Goal: Information Seeking & Learning: Learn about a topic

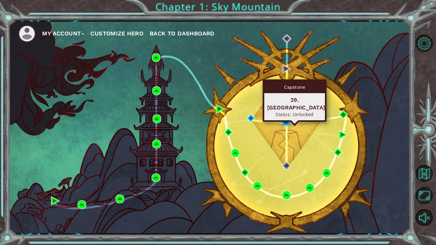
click at [285, 120] on img at bounding box center [286, 121] width 9 height 9
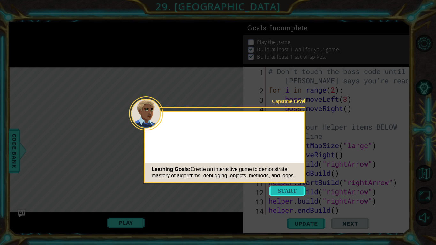
click at [285, 190] on button "Start" at bounding box center [287, 191] width 36 height 10
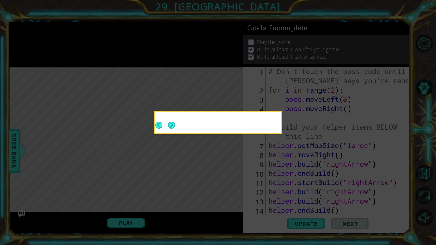
click at [285, 190] on icon at bounding box center [218, 122] width 436 height 245
click at [172, 122] on button "Next" at bounding box center [171, 125] width 7 height 7
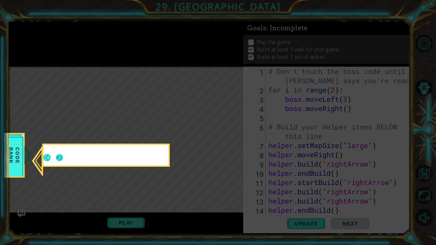
click at [60, 155] on button "Next" at bounding box center [59, 157] width 7 height 7
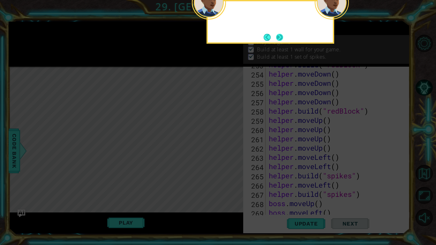
click at [278, 37] on button "Next" at bounding box center [279, 37] width 7 height 7
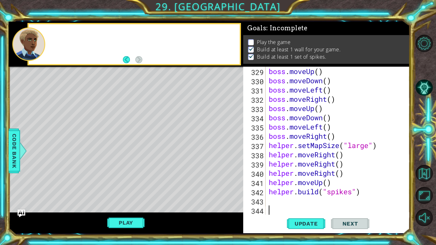
scroll to position [3052, 0]
click at [286, 199] on div "boss . moveUp ( ) boss . moveDown ( ) boss . moveLeft ( ) boss . moveRight ( ) …" at bounding box center [339, 150] width 144 height 166
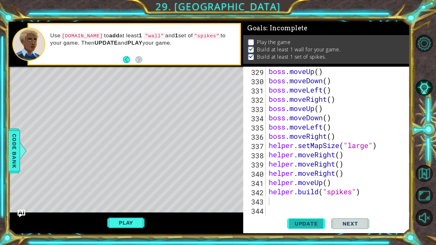
click at [299, 224] on span "Update" at bounding box center [306, 223] width 36 height 6
click at [120, 223] on button "Play" at bounding box center [125, 223] width 37 height 12
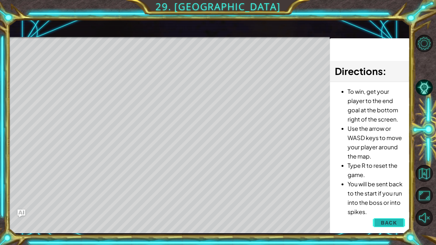
click at [396, 223] on span "Back" at bounding box center [388, 222] width 16 height 6
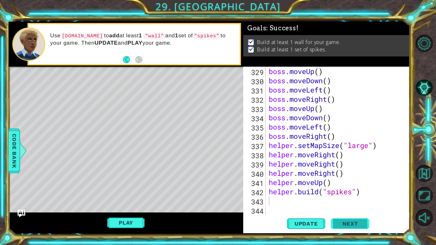
click at [354, 225] on span "Next" at bounding box center [350, 223] width 28 height 6
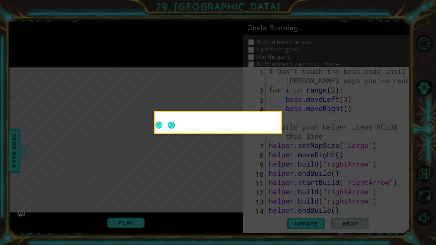
scroll to position [0, 0]
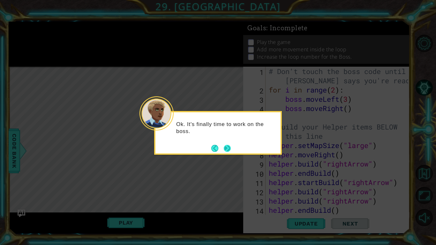
click at [227, 148] on button "Next" at bounding box center [227, 148] width 7 height 7
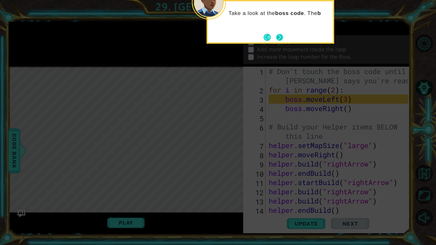
click at [277, 41] on button "Next" at bounding box center [279, 37] width 7 height 7
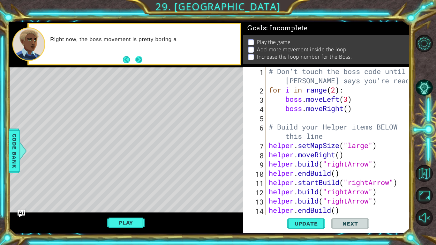
click at [139, 57] on button "Next" at bounding box center [138, 59] width 7 height 7
click at [175, 61] on div "You can add more code inside the loop or change the" at bounding box center [134, 44] width 210 height 40
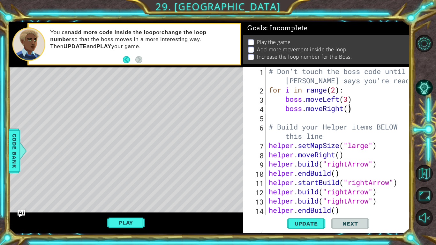
click at [349, 111] on div "# Don't touch the boss code until [PERSON_NAME] says you're ready! for i in ran…" at bounding box center [339, 155] width 144 height 176
click at [308, 225] on span "Update" at bounding box center [306, 223] width 36 height 6
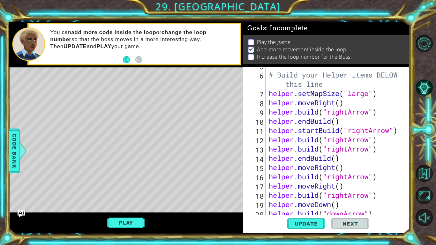
scroll to position [0, 0]
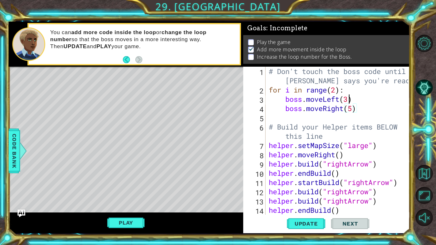
click at [348, 101] on div "# Don't touch the boss code until [PERSON_NAME] says you're ready! for i in ran…" at bounding box center [339, 155] width 144 height 176
click at [313, 219] on button "Update" at bounding box center [306, 223] width 38 height 17
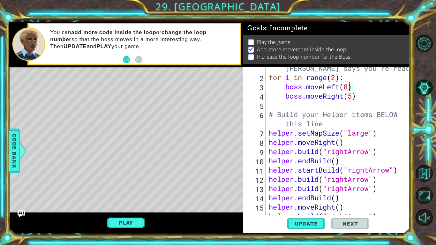
scroll to position [13, 0]
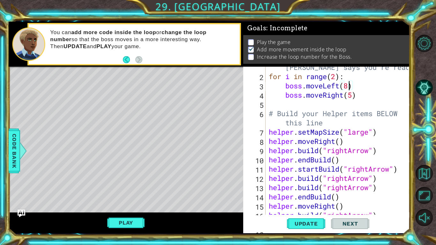
click at [336, 78] on div "# Don't touch the boss code until [PERSON_NAME] says you're ready! for i in ran…" at bounding box center [339, 141] width 144 height 176
type textarea "for i in range(4):"
click at [302, 233] on div "1 ההההההההההההההההההההההההההההההההההההההההההההההההההההההההההההההההההההההההההההה…" at bounding box center [209, 127] width 401 height 216
click at [303, 228] on button "Update" at bounding box center [306, 223] width 38 height 17
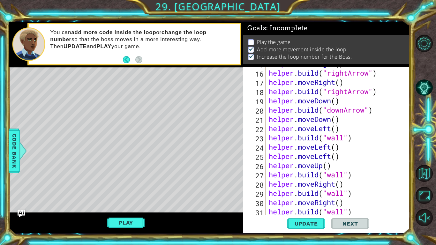
scroll to position [178, 0]
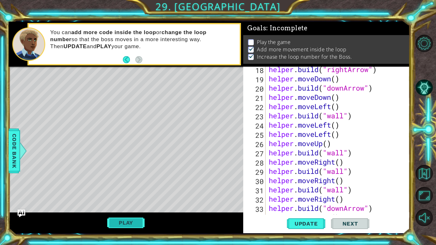
click at [112, 226] on button "Play" at bounding box center [125, 223] width 37 height 12
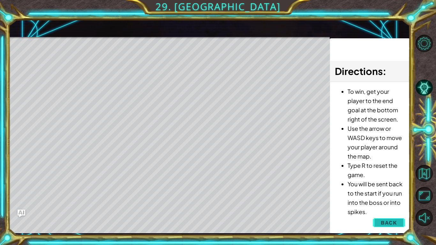
click at [397, 219] on button "Back" at bounding box center [388, 222] width 32 height 13
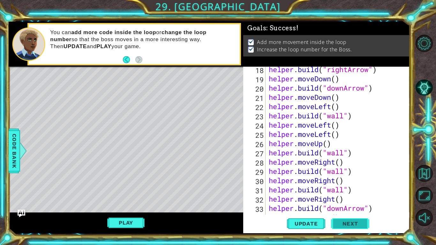
click at [358, 223] on span "Next" at bounding box center [350, 223] width 28 height 6
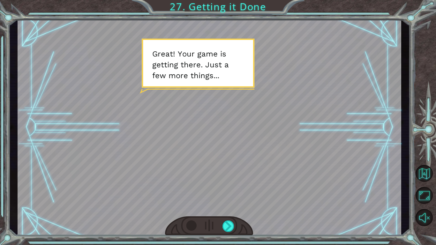
click at [233, 124] on div at bounding box center [209, 127] width 383 height 216
click at [224, 217] on div at bounding box center [209, 225] width 88 height 19
click at [230, 228] on div at bounding box center [228, 225] width 12 height 11
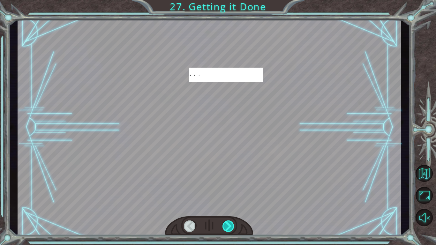
click at [230, 228] on div at bounding box center [228, 225] width 12 height 11
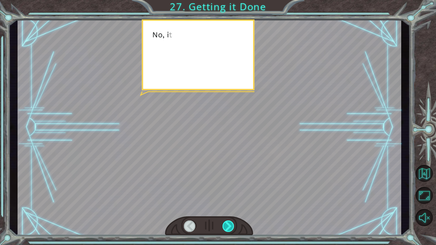
click at [230, 228] on div at bounding box center [228, 225] width 12 height 11
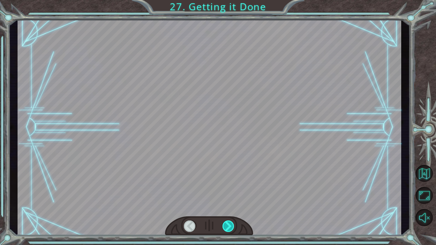
click at [230, 228] on div at bounding box center [228, 225] width 12 height 11
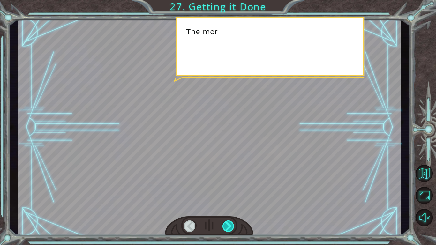
click at [230, 228] on div at bounding box center [228, 225] width 12 height 11
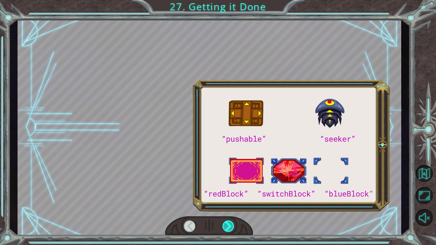
click at [230, 228] on div at bounding box center [228, 225] width 12 height 11
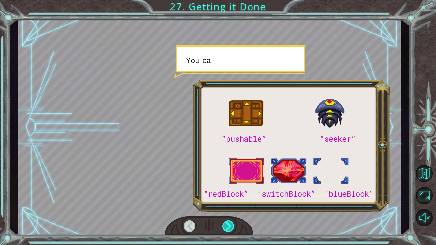
click at [230, 228] on div at bounding box center [228, 225] width 12 height 11
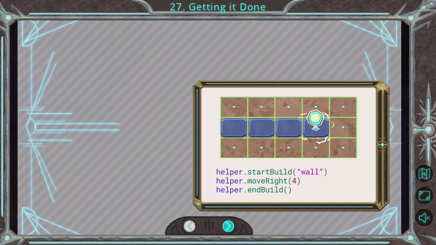
click at [230, 228] on div at bounding box center [228, 225] width 12 height 11
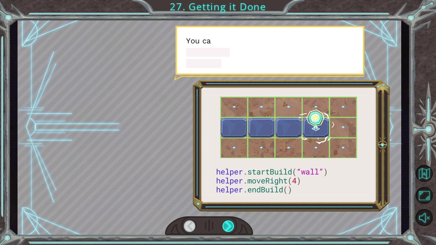
click at [230, 228] on div at bounding box center [228, 225] width 12 height 11
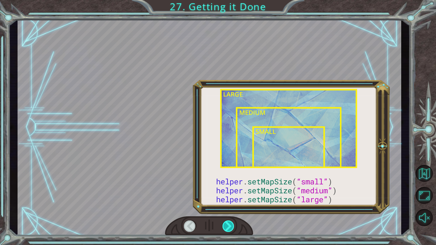
click at [230, 228] on div at bounding box center [228, 225] width 12 height 11
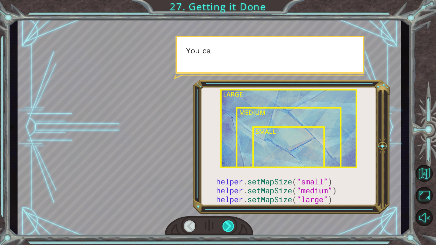
click at [230, 228] on div at bounding box center [228, 225] width 12 height 11
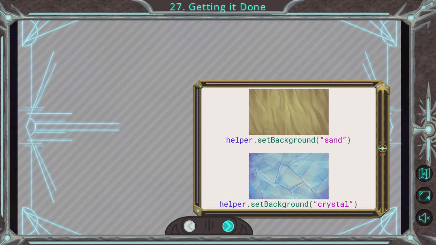
click at [230, 228] on div at bounding box center [228, 225] width 12 height 11
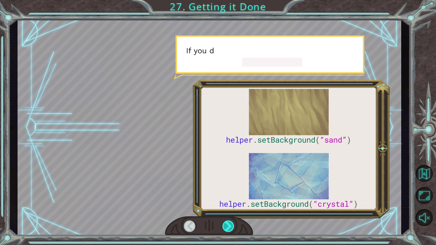
click at [230, 228] on div at bounding box center [228, 225] width 12 height 11
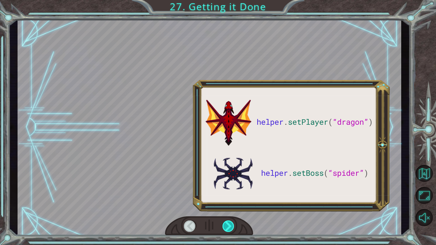
click at [230, 228] on div at bounding box center [228, 225] width 12 height 11
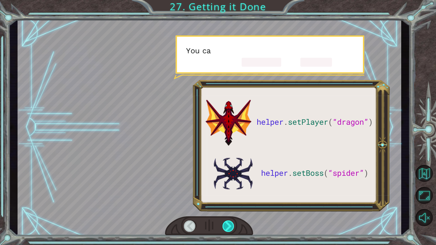
click at [230, 228] on div at bounding box center [228, 225] width 12 height 11
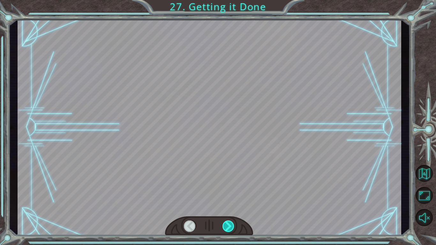
click at [230, 228] on div at bounding box center [228, 225] width 12 height 11
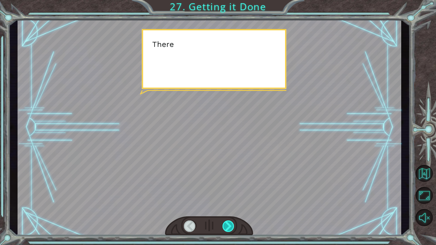
click at [230, 228] on div at bounding box center [228, 225] width 12 height 11
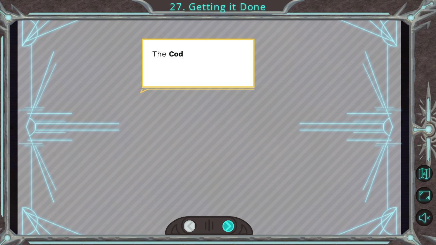
click at [230, 228] on div at bounding box center [228, 225] width 12 height 11
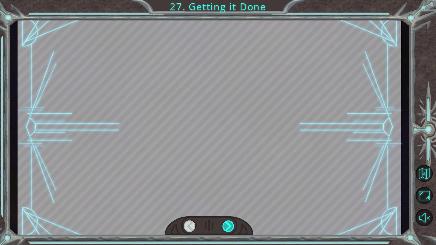
click at [230, 228] on div at bounding box center [228, 225] width 12 height 11
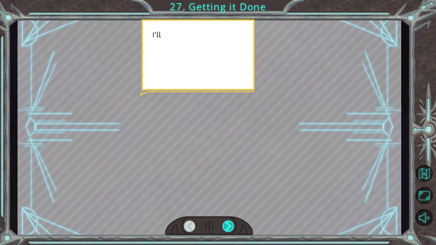
click at [230, 228] on div at bounding box center [228, 225] width 12 height 11
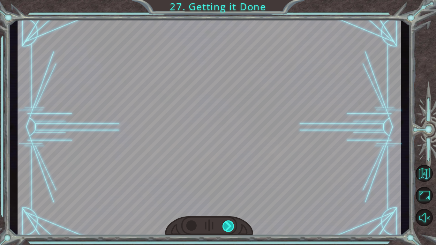
click at [230, 228] on div at bounding box center [228, 225] width 12 height 11
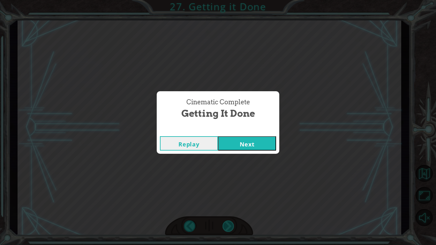
click at [230, 228] on div "Cinematic Complete Getting it Done Replay Next" at bounding box center [218, 122] width 436 height 245
click at [244, 146] on button "Next" at bounding box center [247, 143] width 58 height 14
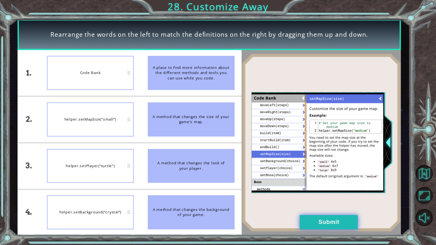
click at [345, 219] on button "Submit" at bounding box center [328, 222] width 58 height 14
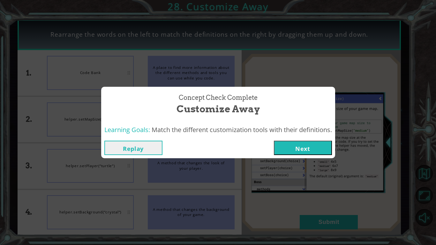
click at [318, 148] on button "Next" at bounding box center [303, 148] width 58 height 14
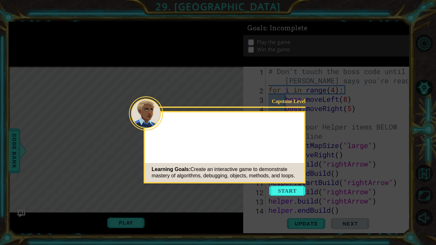
click at [311, 136] on icon at bounding box center [218, 122] width 436 height 245
click at [281, 187] on button "Start" at bounding box center [287, 191] width 36 height 10
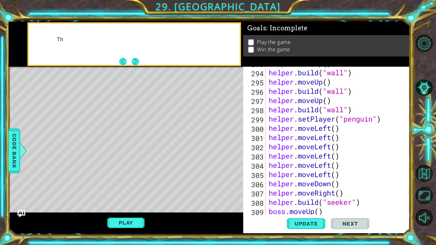
scroll to position [3052, 0]
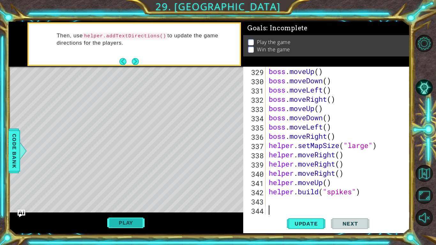
click at [136, 222] on button "Play" at bounding box center [125, 223] width 37 height 12
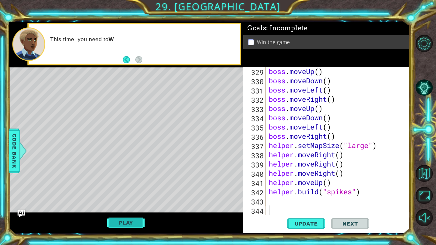
click at [123, 221] on button "Play" at bounding box center [125, 223] width 37 height 12
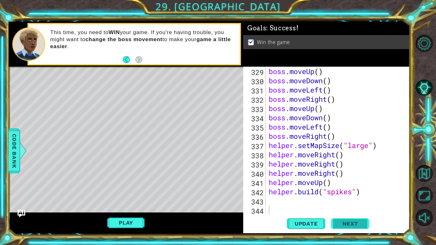
click at [354, 222] on span "Next" at bounding box center [350, 223] width 28 height 6
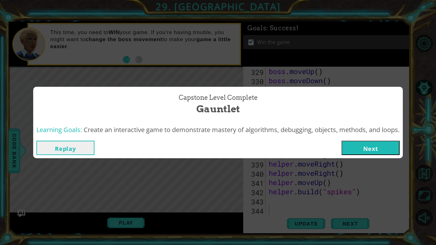
click at [368, 155] on div "Replay Next" at bounding box center [217, 147] width 369 height 21
click at [366, 150] on button "Next" at bounding box center [370, 148] width 58 height 14
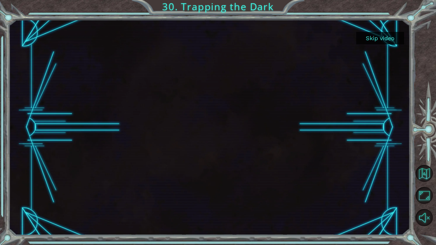
click at [386, 38] on button "Skip video" at bounding box center [380, 38] width 48 height 12
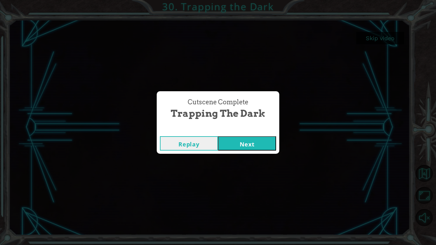
click at [250, 138] on button "Next" at bounding box center [247, 143] width 58 height 14
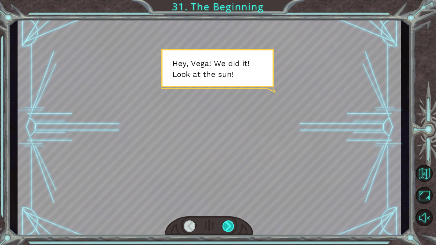
click at [228, 222] on div at bounding box center [228, 225] width 12 height 11
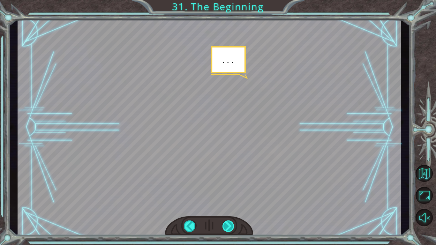
click at [228, 222] on div at bounding box center [228, 225] width 12 height 11
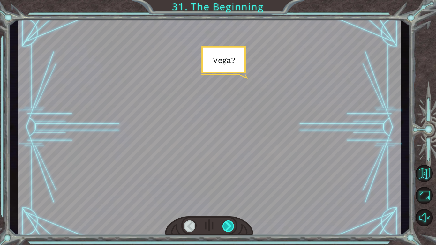
click at [228, 222] on div at bounding box center [228, 225] width 12 height 11
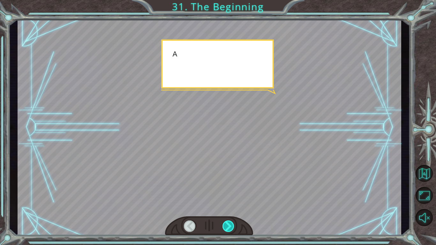
click at [228, 222] on div at bounding box center [228, 225] width 12 height 11
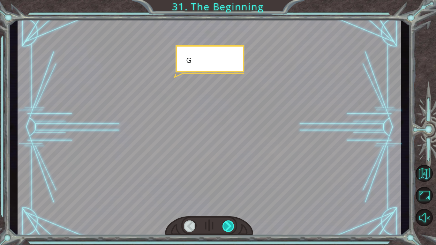
click at [228, 222] on div at bounding box center [228, 225] width 12 height 11
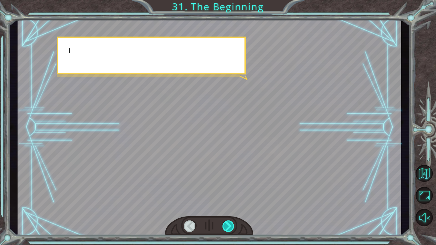
click at [228, 222] on div at bounding box center [228, 225] width 12 height 11
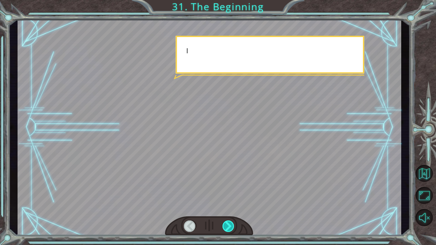
click at [228, 222] on div at bounding box center [228, 225] width 12 height 11
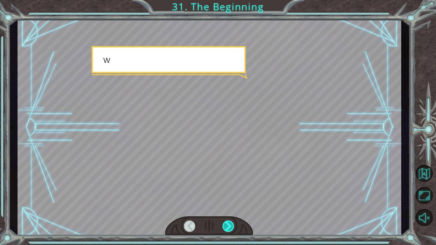
click at [228, 222] on div at bounding box center [228, 225] width 12 height 11
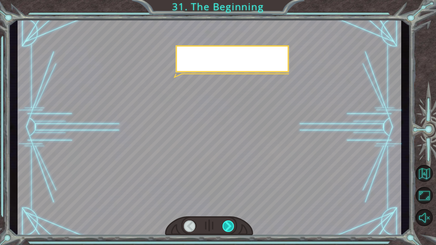
click at [228, 222] on div at bounding box center [228, 225] width 12 height 11
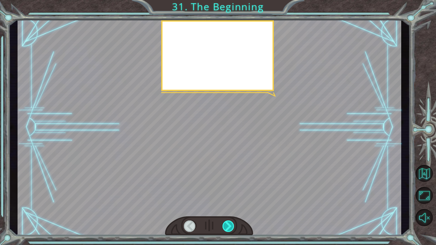
click at [228, 222] on div at bounding box center [228, 225] width 12 height 11
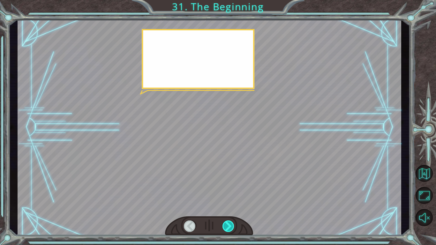
click at [228, 222] on div at bounding box center [228, 225] width 12 height 11
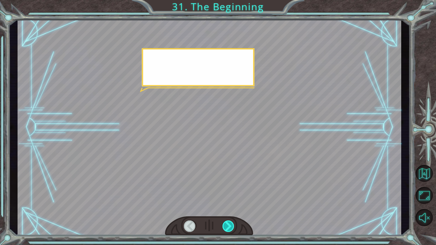
click at [228, 222] on div at bounding box center [228, 225] width 12 height 11
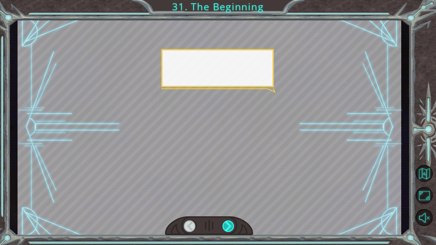
click at [228, 222] on div at bounding box center [228, 225] width 12 height 11
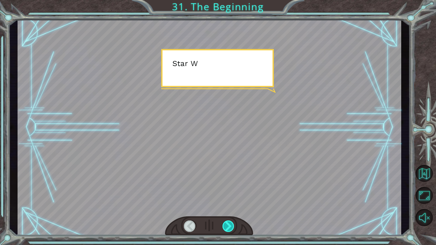
click at [228, 222] on div at bounding box center [228, 225] width 12 height 11
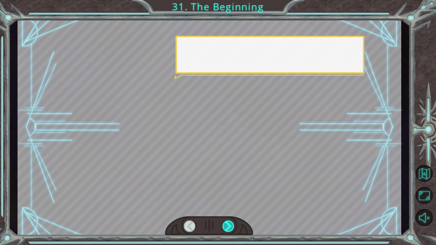
click at [228, 222] on div at bounding box center [228, 225] width 12 height 11
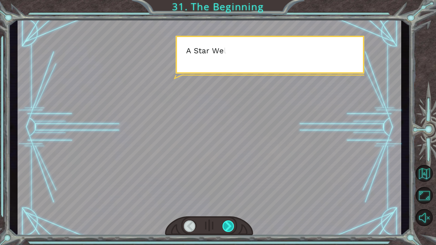
click at [228, 222] on div at bounding box center [228, 225] width 12 height 11
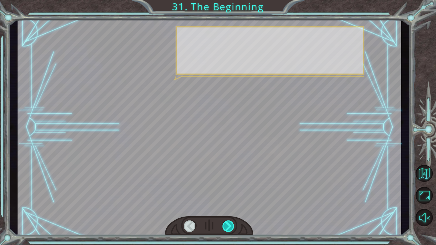
click at [228, 222] on div at bounding box center [228, 225] width 12 height 11
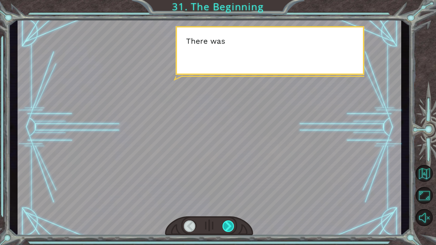
click at [228, 222] on div at bounding box center [228, 225] width 12 height 11
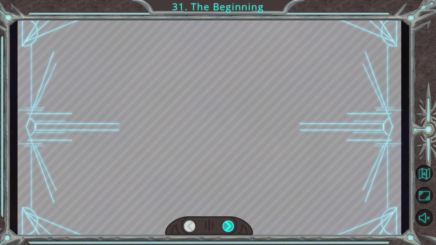
click at [228, 222] on div at bounding box center [228, 225] width 12 height 11
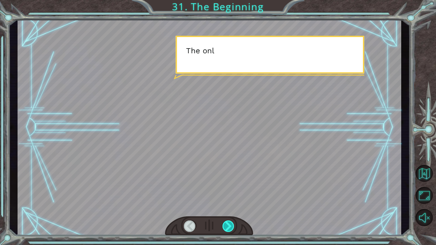
click at [228, 222] on div at bounding box center [228, 225] width 12 height 11
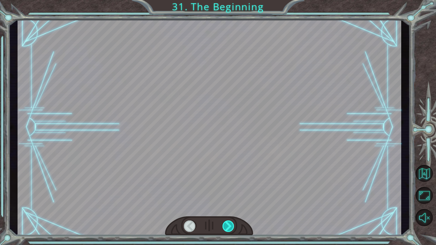
click at [228, 222] on div at bounding box center [228, 225] width 12 height 11
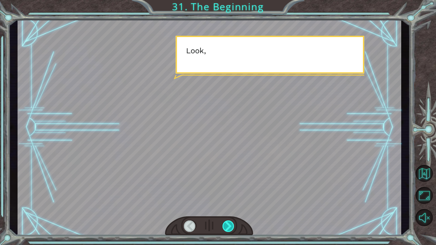
click at [228, 222] on div at bounding box center [228, 225] width 12 height 11
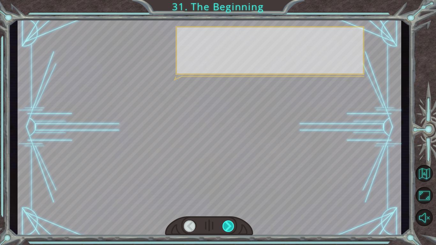
click at [228, 222] on div at bounding box center [228, 225] width 12 height 11
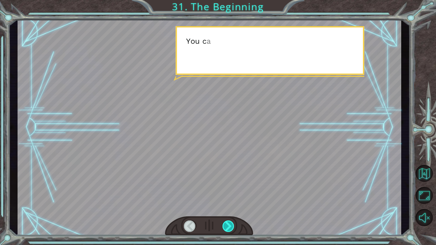
click at [228, 222] on div at bounding box center [228, 225] width 12 height 11
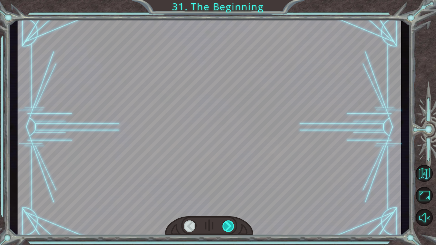
click at [228, 222] on div at bounding box center [228, 225] width 12 height 11
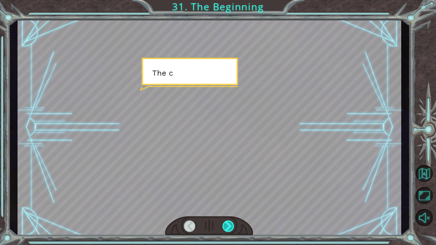
click at [228, 222] on div at bounding box center [228, 225] width 12 height 11
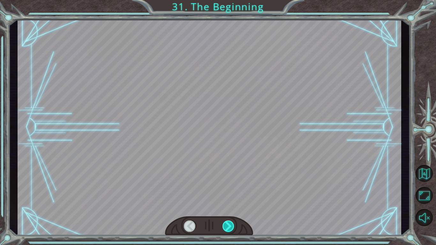
click at [228, 222] on div at bounding box center [228, 225] width 12 height 11
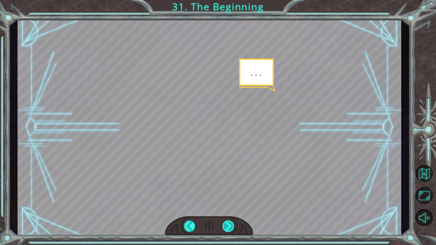
click at [228, 222] on div at bounding box center [228, 225] width 12 height 11
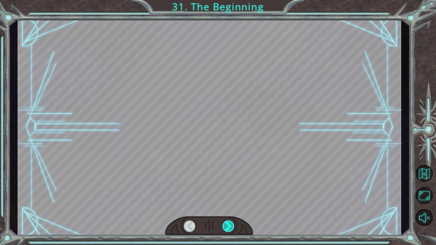
click at [228, 222] on div at bounding box center [228, 225] width 12 height 11
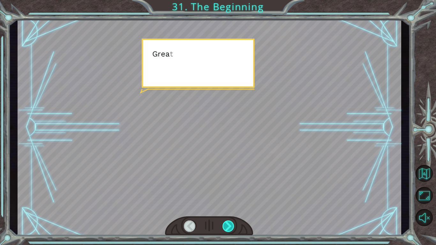
click at [228, 222] on div at bounding box center [228, 225] width 12 height 11
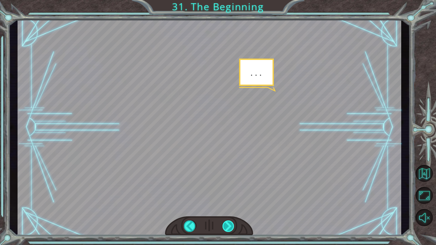
click at [228, 222] on div at bounding box center [228, 225] width 12 height 11
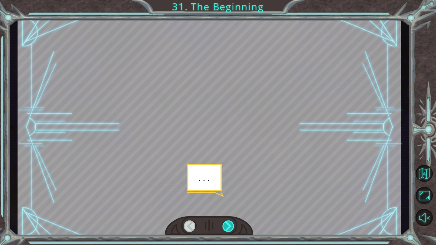
click at [228, 222] on div at bounding box center [228, 225] width 12 height 11
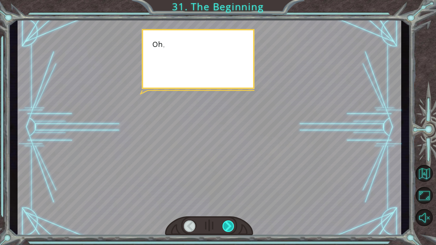
click at [228, 222] on div at bounding box center [228, 225] width 12 height 11
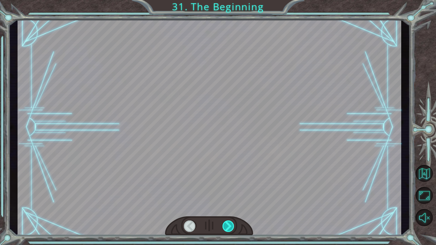
click at [228, 222] on div at bounding box center [228, 225] width 12 height 11
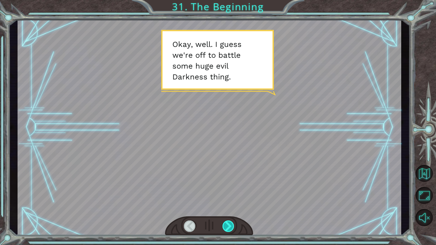
click at [224, 226] on div at bounding box center [228, 225] width 12 height 11
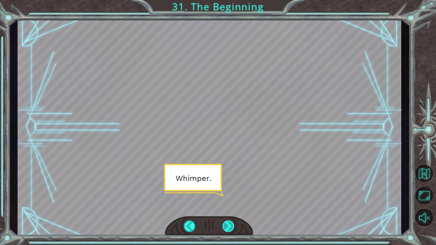
click at [224, 226] on div at bounding box center [228, 225] width 12 height 11
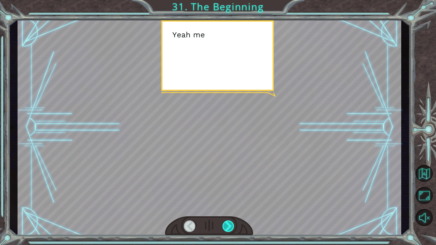
click at [224, 226] on div at bounding box center [228, 225] width 12 height 11
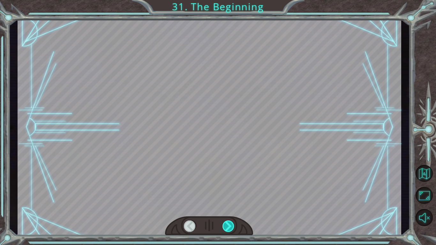
click at [224, 226] on div at bounding box center [228, 225] width 12 height 11
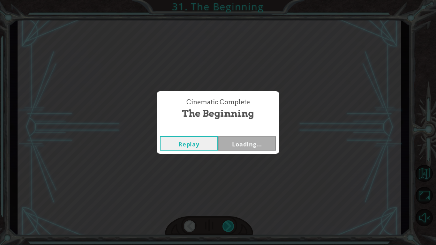
click at [224, 226] on div "Cinematic Complete The Beginning Replay Loading..." at bounding box center [218, 122] width 436 height 245
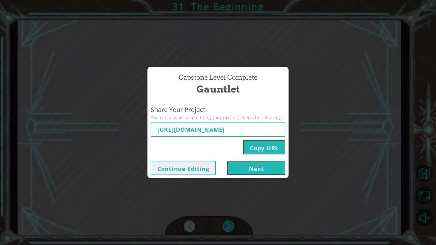
type input "[URL][DOMAIN_NAME]"
click at [256, 169] on button "Next" at bounding box center [256, 168] width 58 height 14
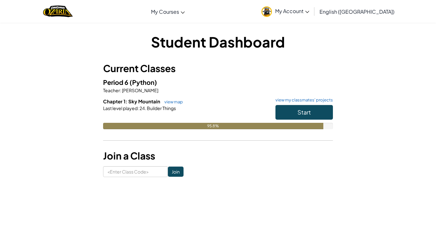
click at [313, 96] on div "Period 6 (Python) Teacher : [PERSON_NAME] Chapter 1: Sky Mountain view map view…" at bounding box center [218, 108] width 230 height 62
click at [313, 99] on link "view my classmates' projects" at bounding box center [302, 100] width 61 height 4
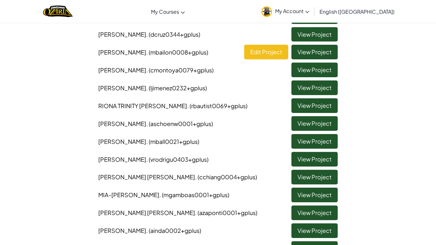
scroll to position [210, 0]
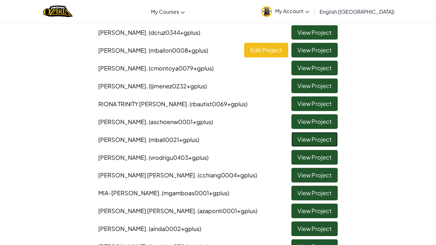
click at [301, 139] on link "View Project" at bounding box center [314, 139] width 46 height 15
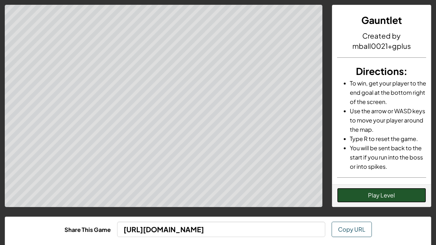
click at [380, 202] on button "Play Level" at bounding box center [381, 195] width 89 height 15
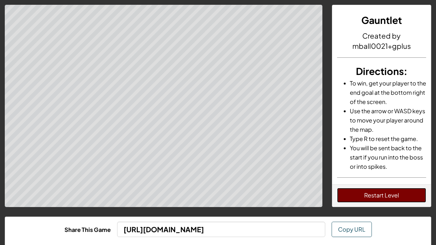
click at [374, 198] on button "Restart Level" at bounding box center [381, 195] width 89 height 15
click at [398, 190] on button "Restart Level" at bounding box center [381, 195] width 89 height 15
click at [396, 189] on button "Restart Level" at bounding box center [381, 195] width 89 height 15
click at [398, 196] on button "Restart Level" at bounding box center [381, 195] width 89 height 15
click at [384, 190] on button "Restart Level" at bounding box center [381, 195] width 89 height 15
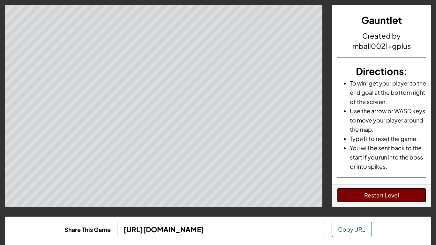
click at [384, 197] on button "Restart Level" at bounding box center [381, 195] width 89 height 15
click at [392, 195] on button "Restart Level" at bounding box center [381, 195] width 89 height 15
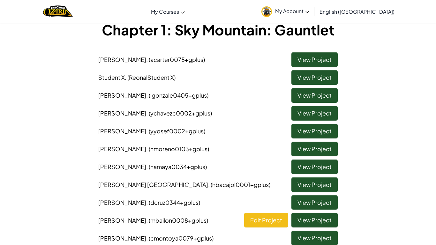
scroll to position [51, 0]
